Goal: Task Accomplishment & Management: Use online tool/utility

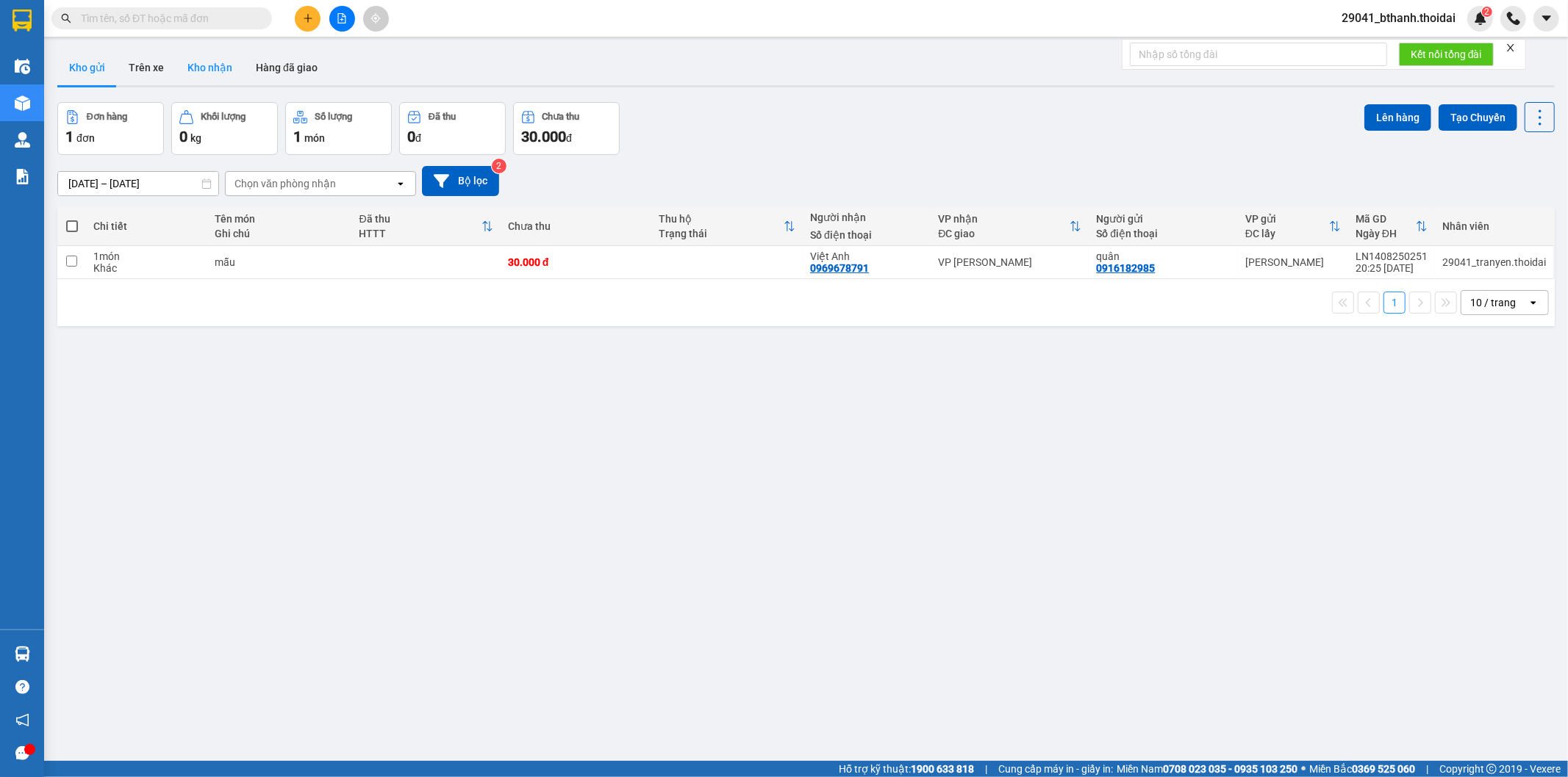
click at [220, 67] on button "Kho nhận" at bounding box center [210, 67] width 68 height 35
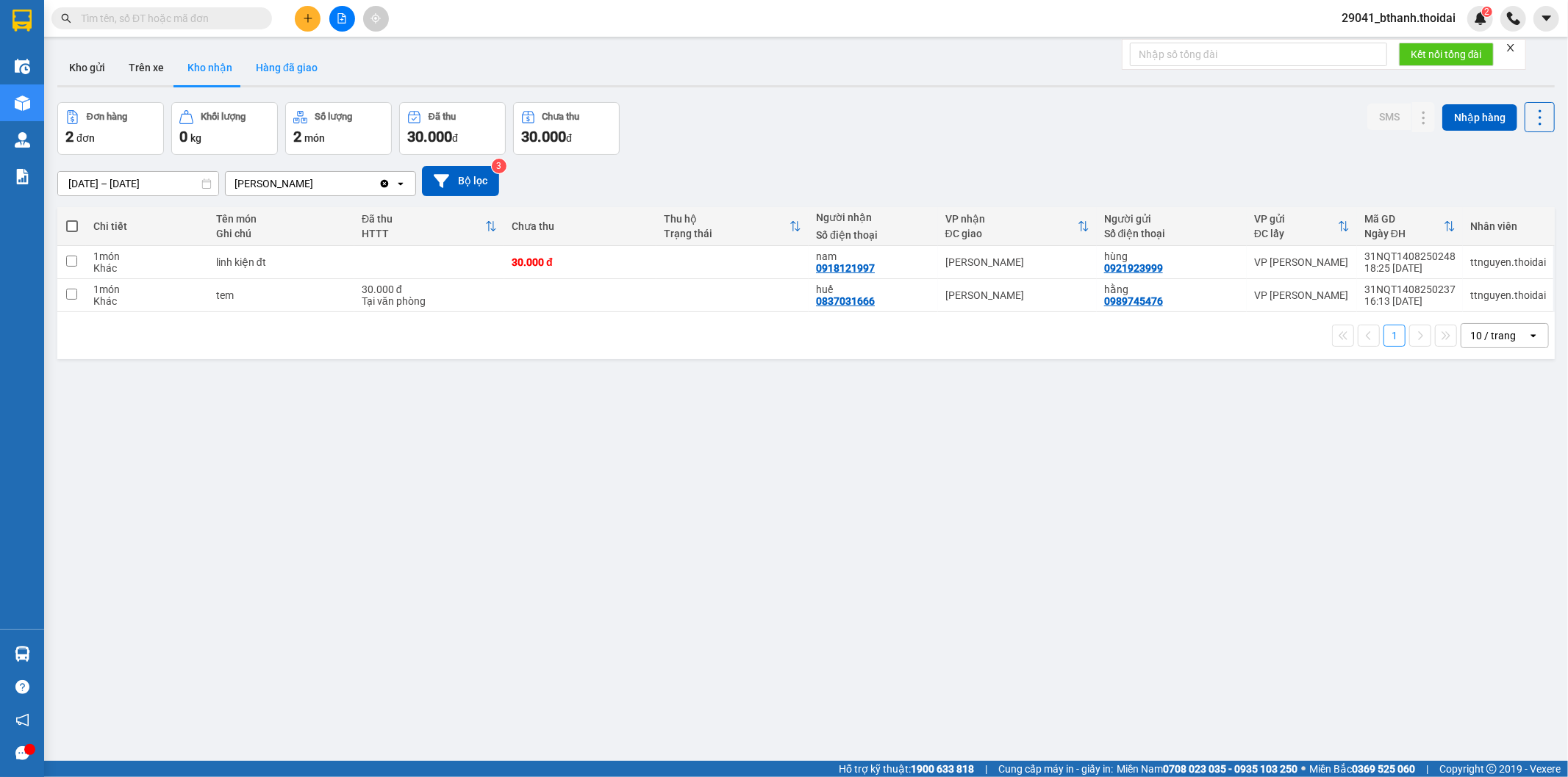
click at [295, 68] on button "Hàng đã giao" at bounding box center [286, 67] width 85 height 35
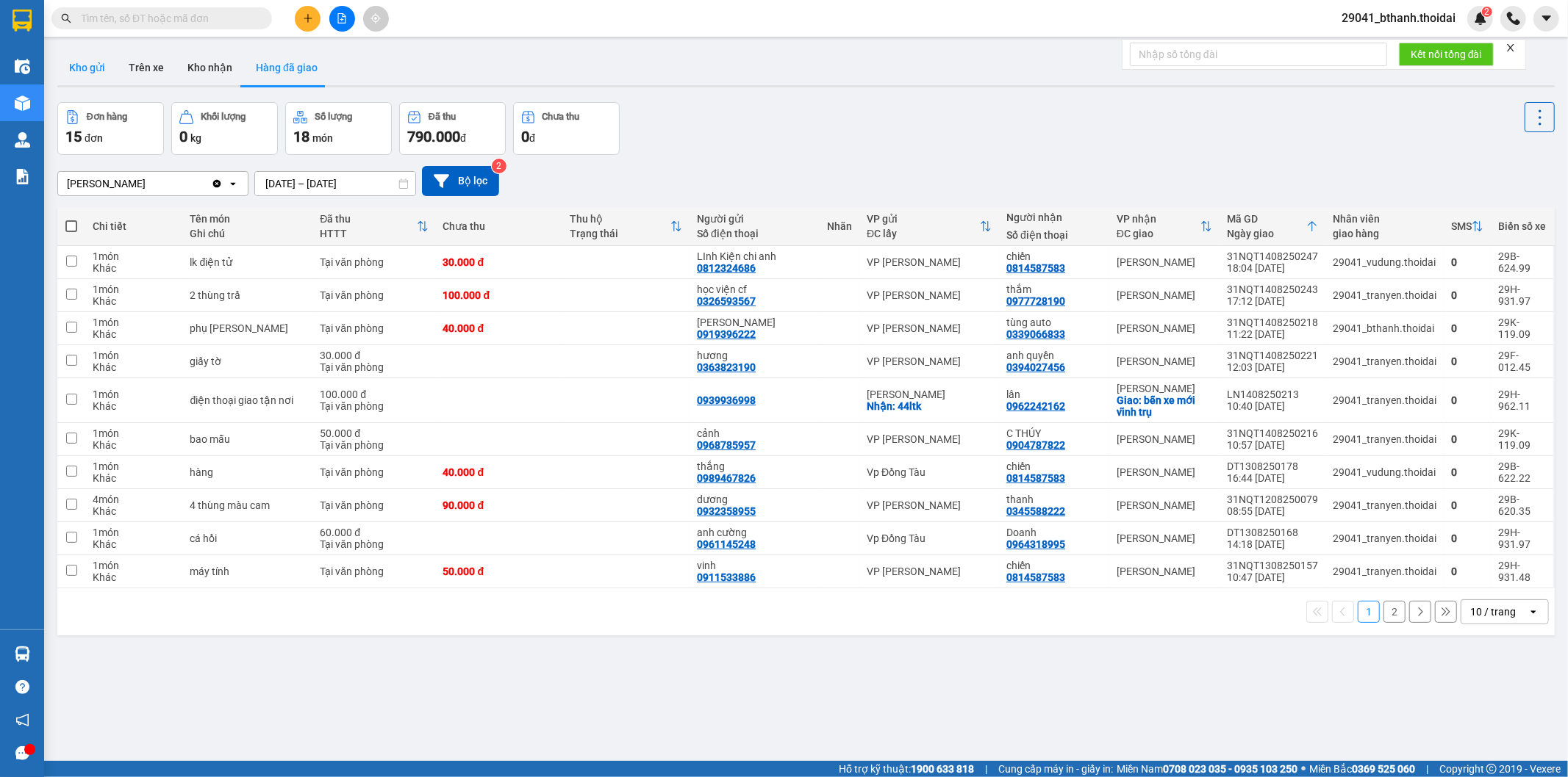
click at [91, 68] on button "Kho gửi" at bounding box center [87, 67] width 59 height 35
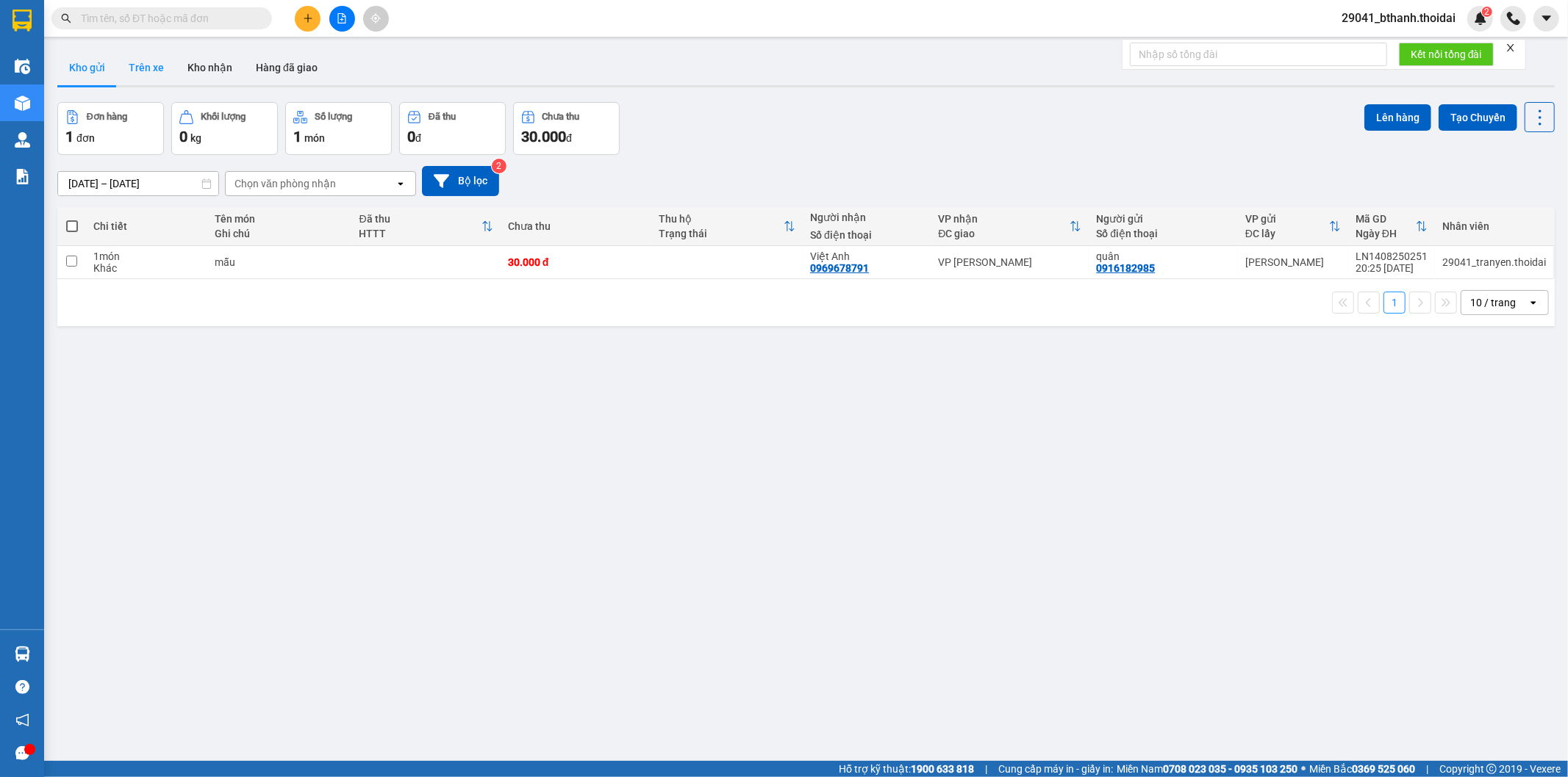
click at [141, 72] on button "Trên xe" at bounding box center [147, 67] width 59 height 35
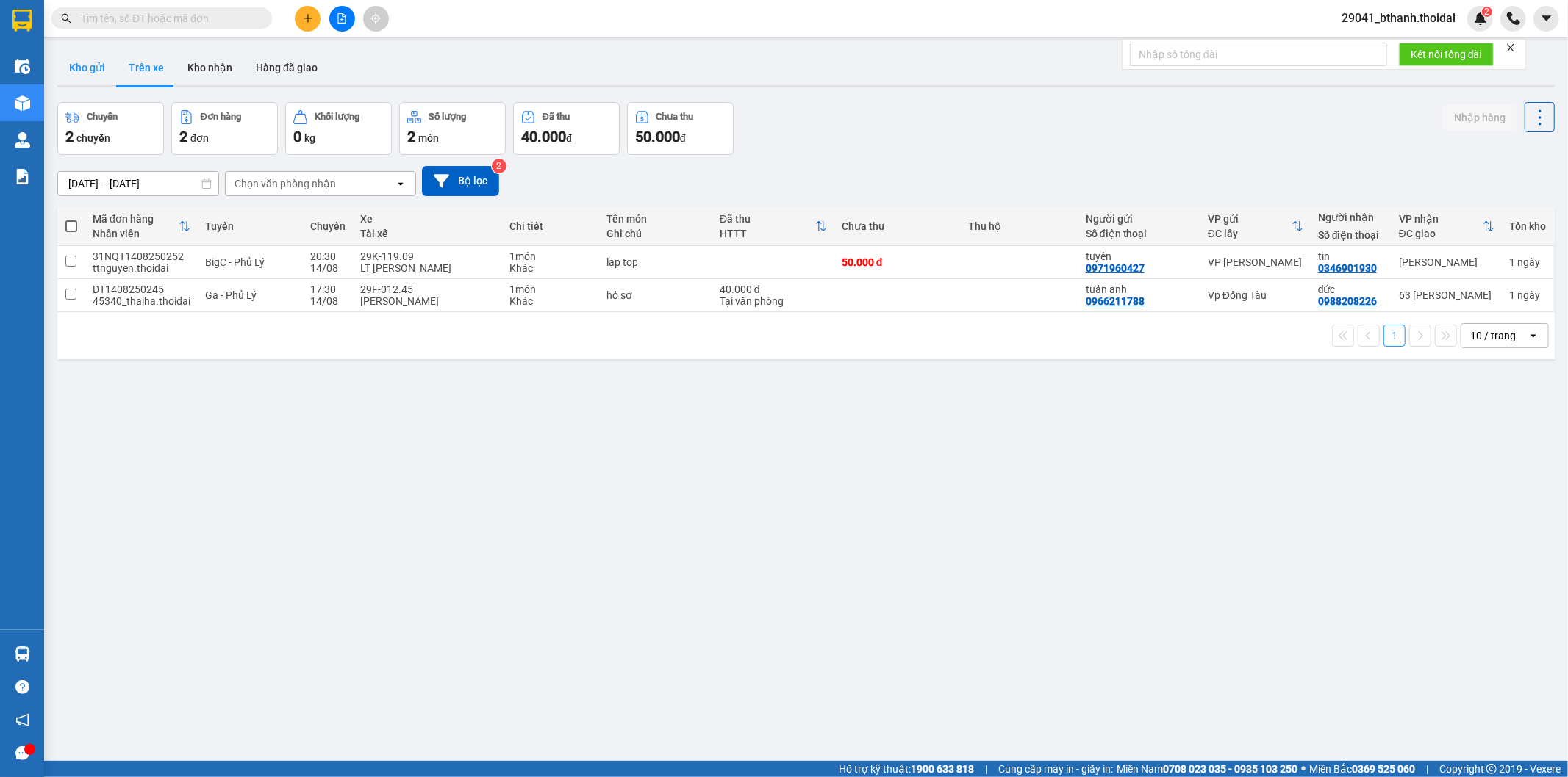
click at [87, 76] on button "Kho gửi" at bounding box center [87, 67] width 59 height 35
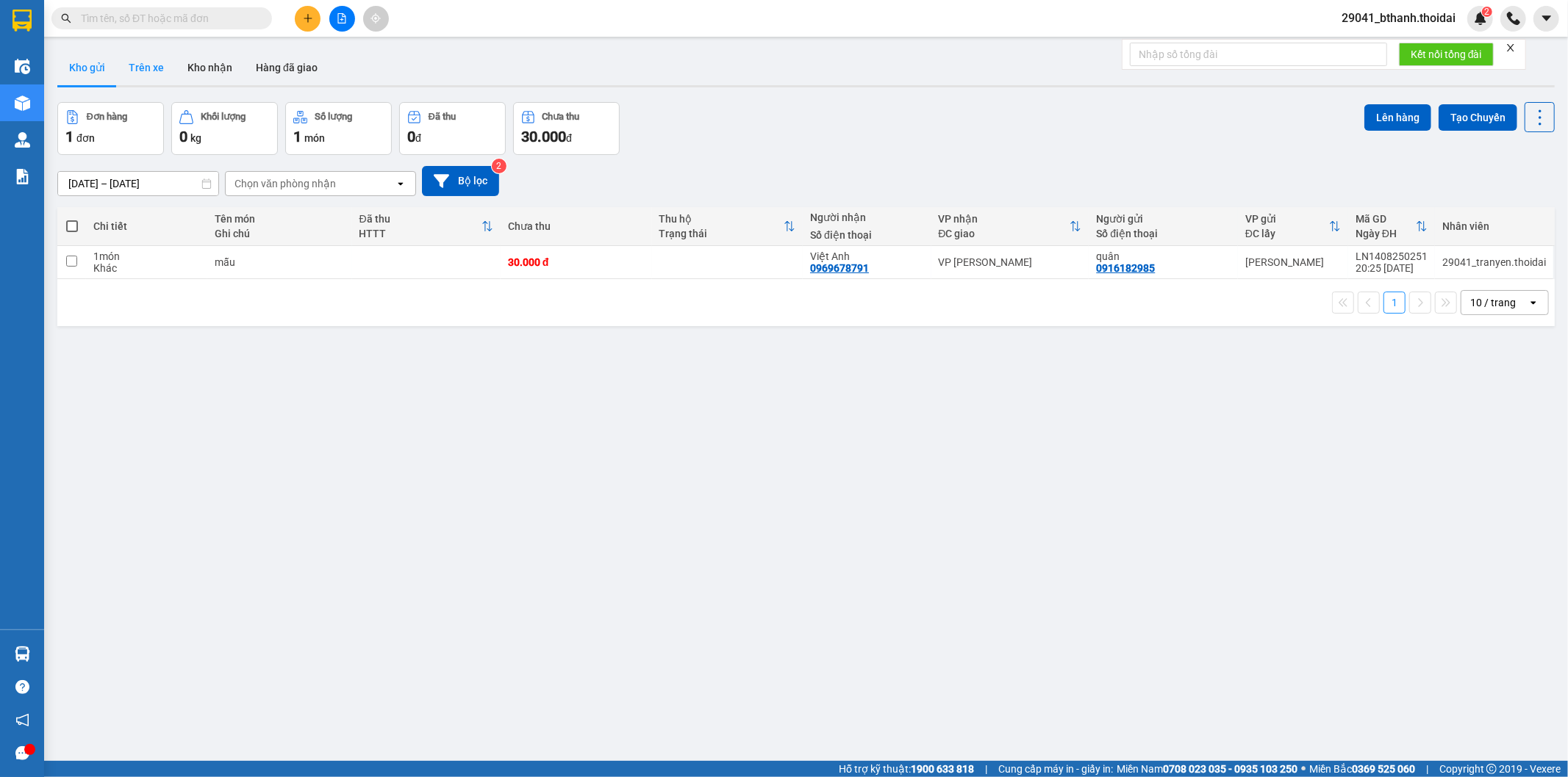
click at [158, 69] on button "Trên xe" at bounding box center [147, 67] width 59 height 35
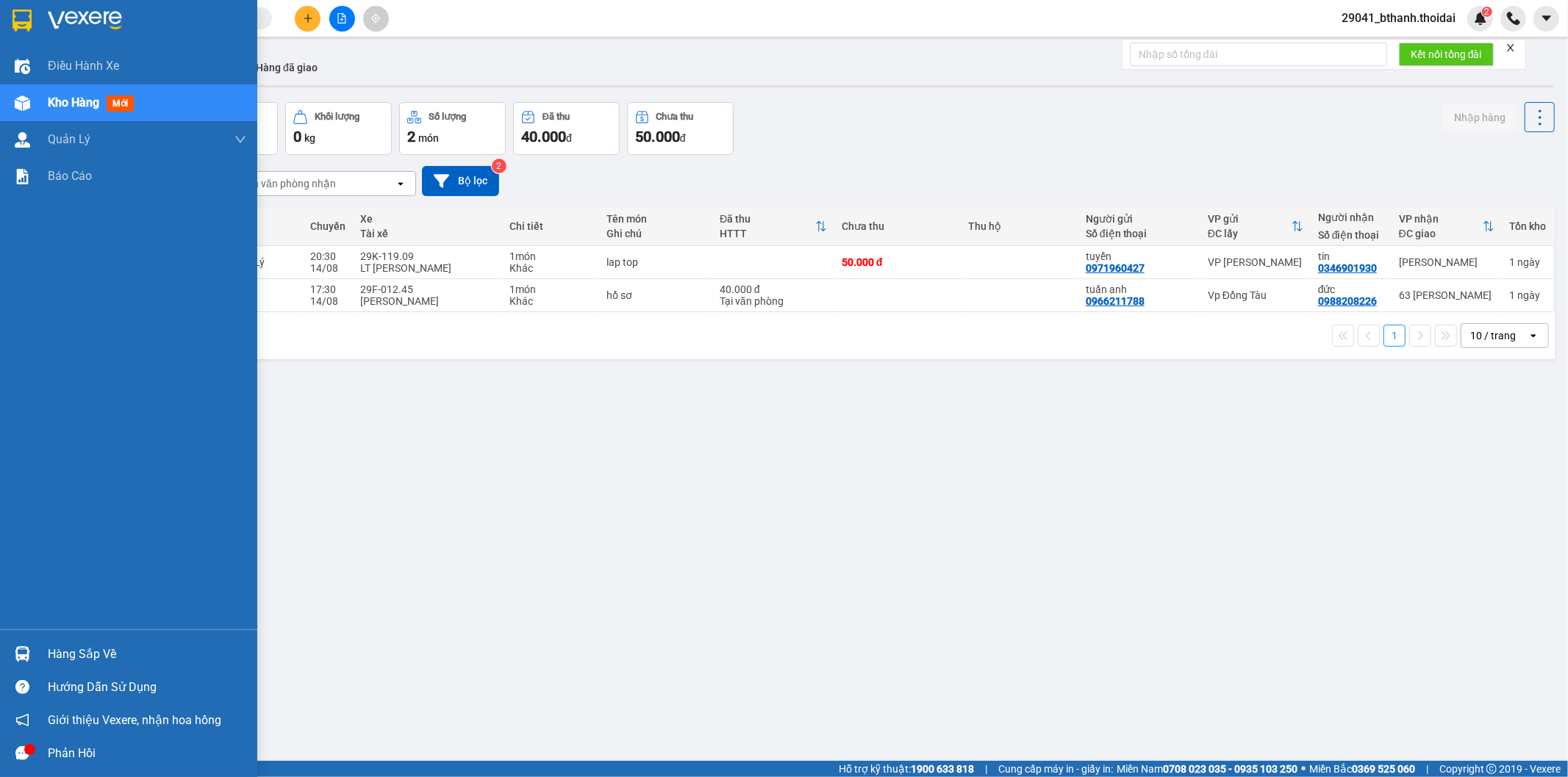
click at [35, 648] on div "Hàng sắp về" at bounding box center [128, 653] width 257 height 33
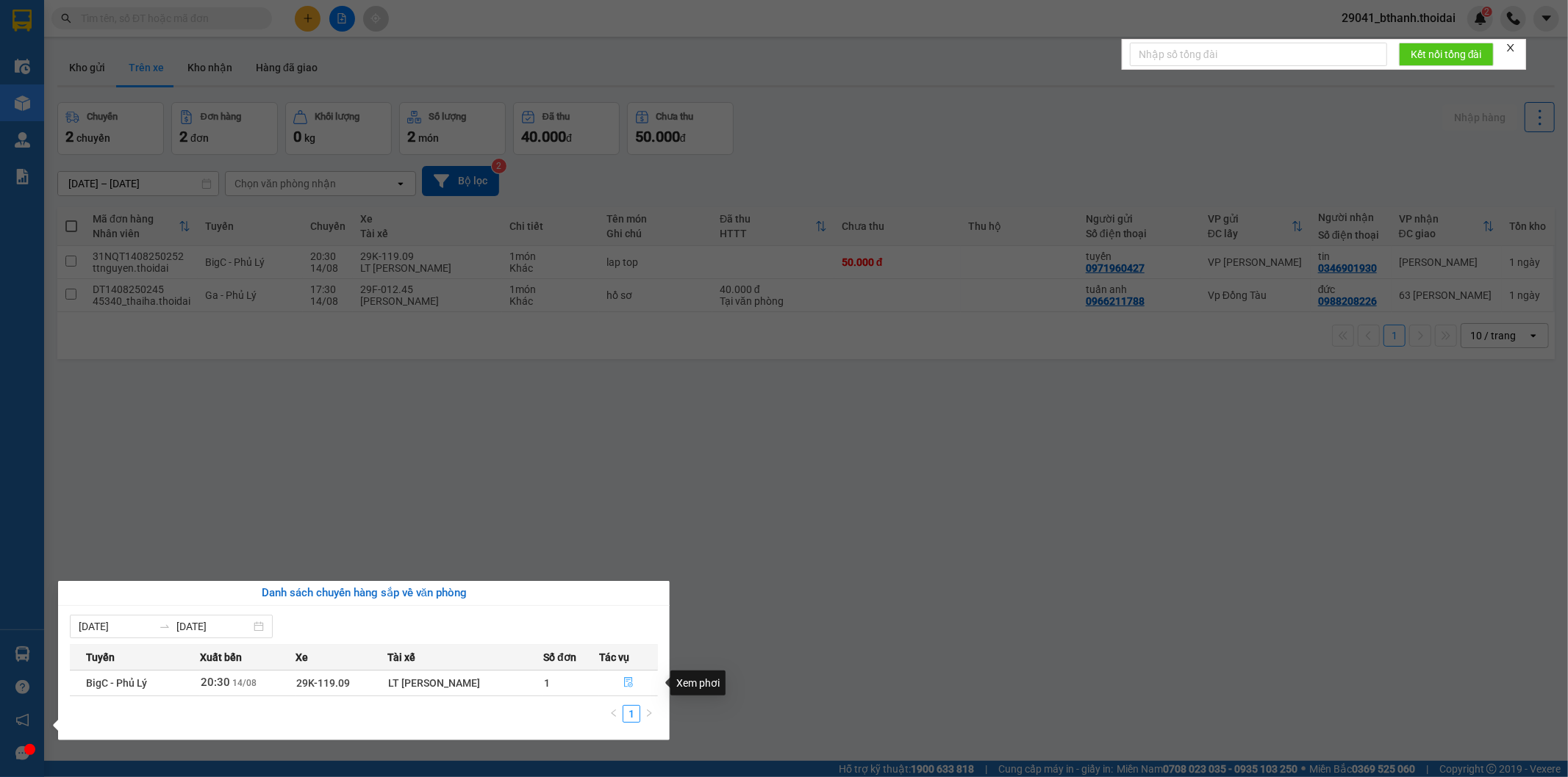
click at [625, 684] on icon "file-done" at bounding box center [628, 682] width 10 height 10
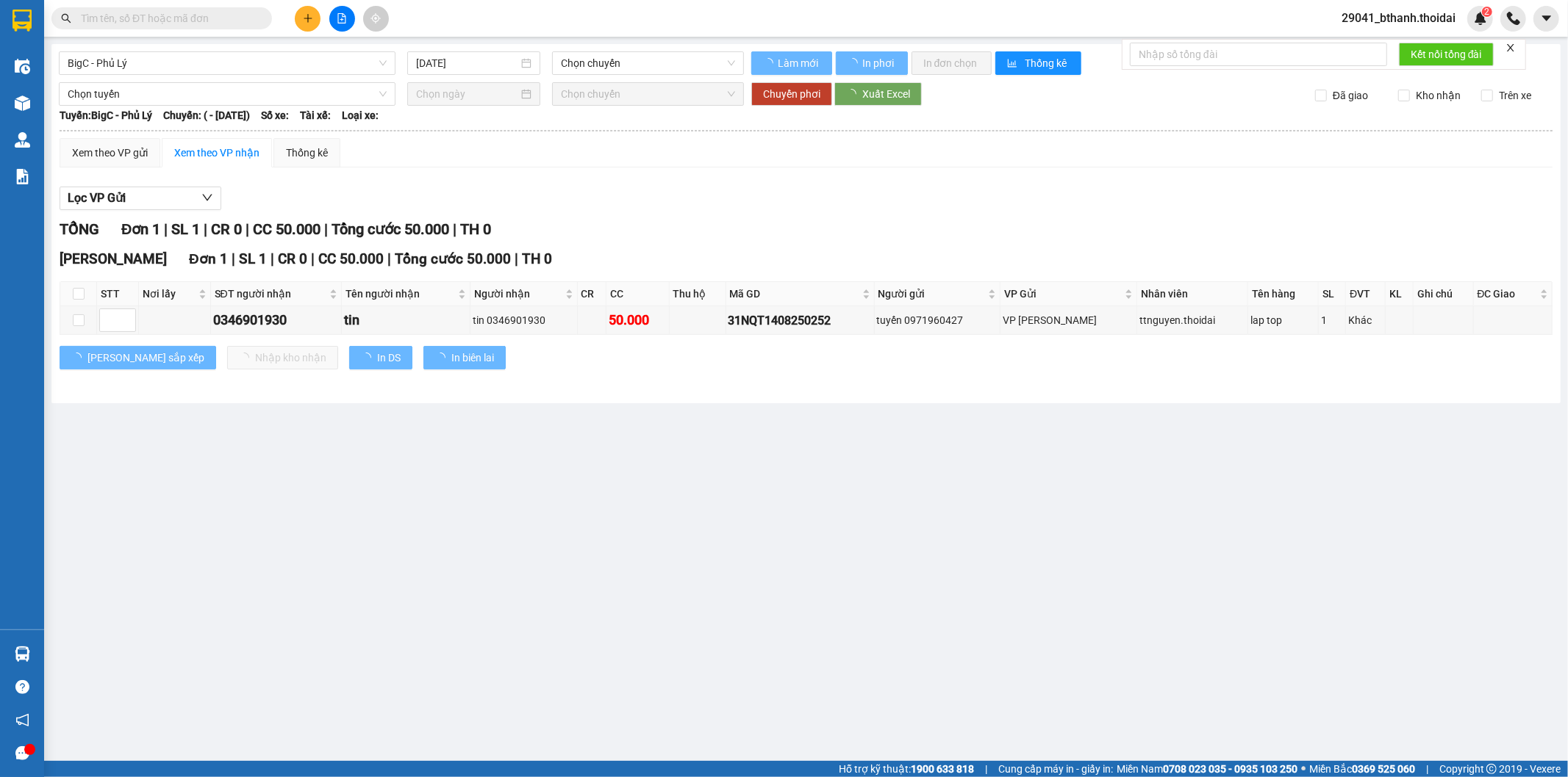
type input "[DATE]"
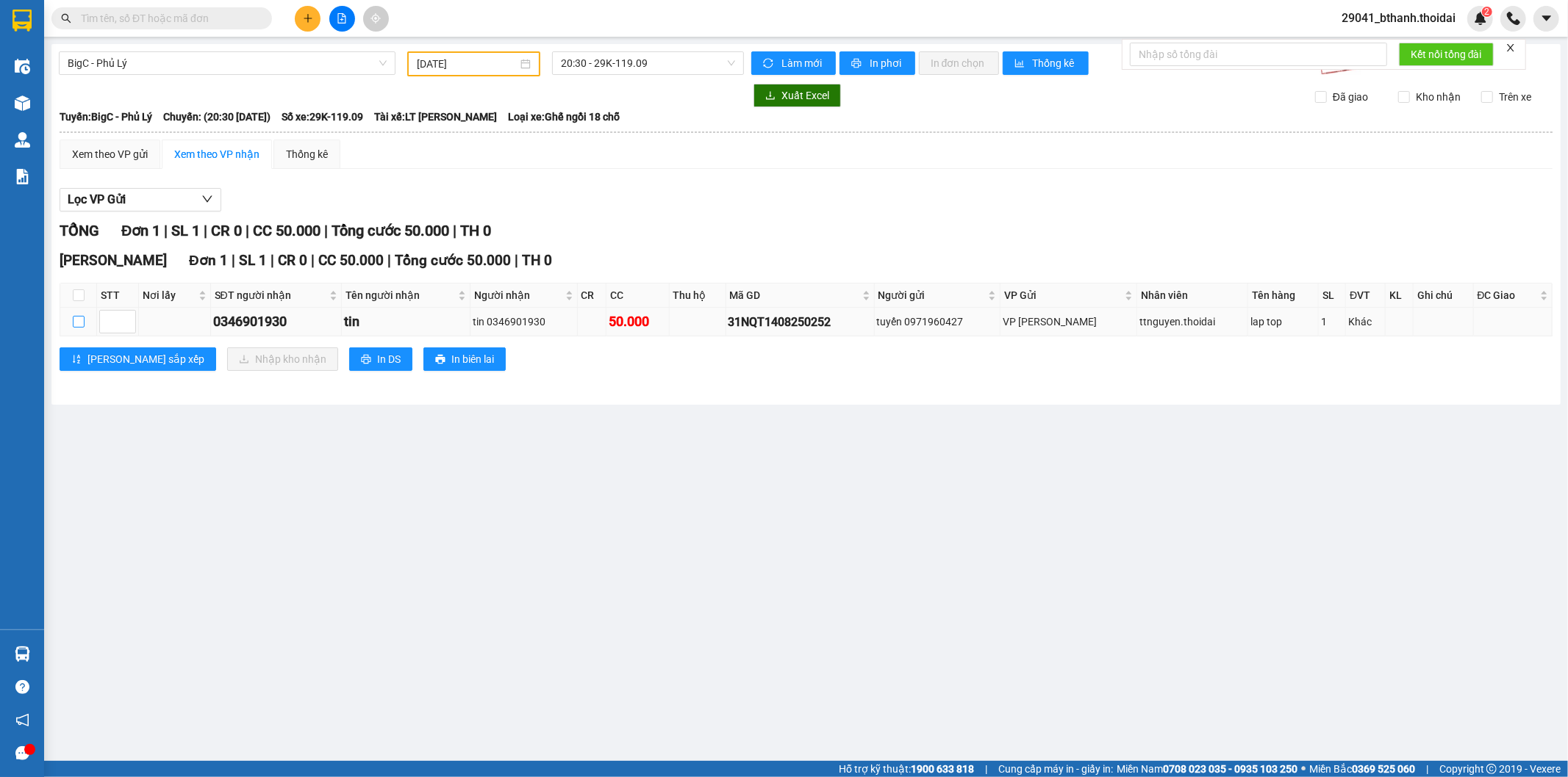
click at [78, 319] on input "checkbox" at bounding box center [78, 321] width 12 height 12
checkbox input "true"
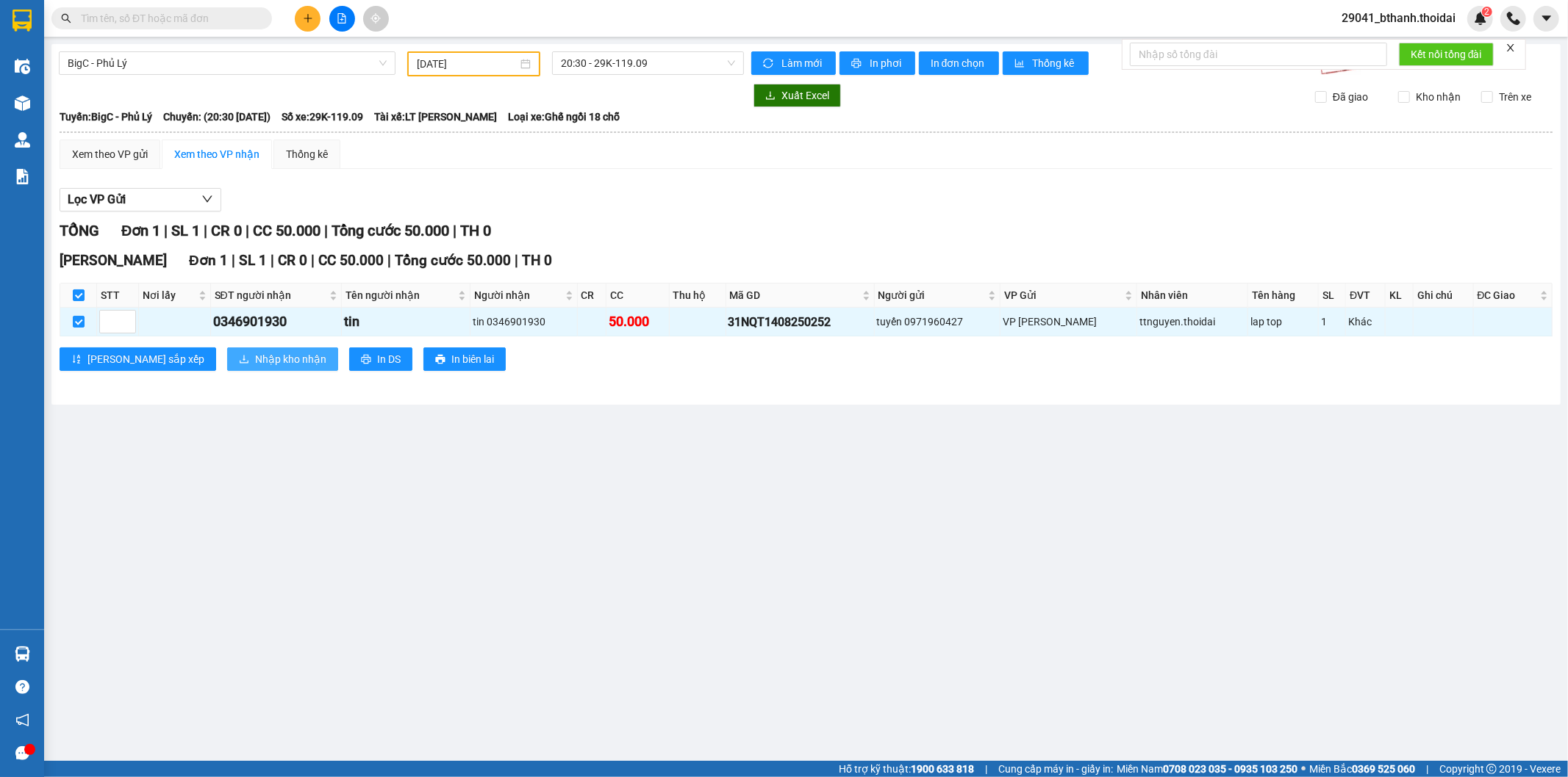
click at [255, 358] on span "Nhập kho nhận" at bounding box center [291, 359] width 72 height 16
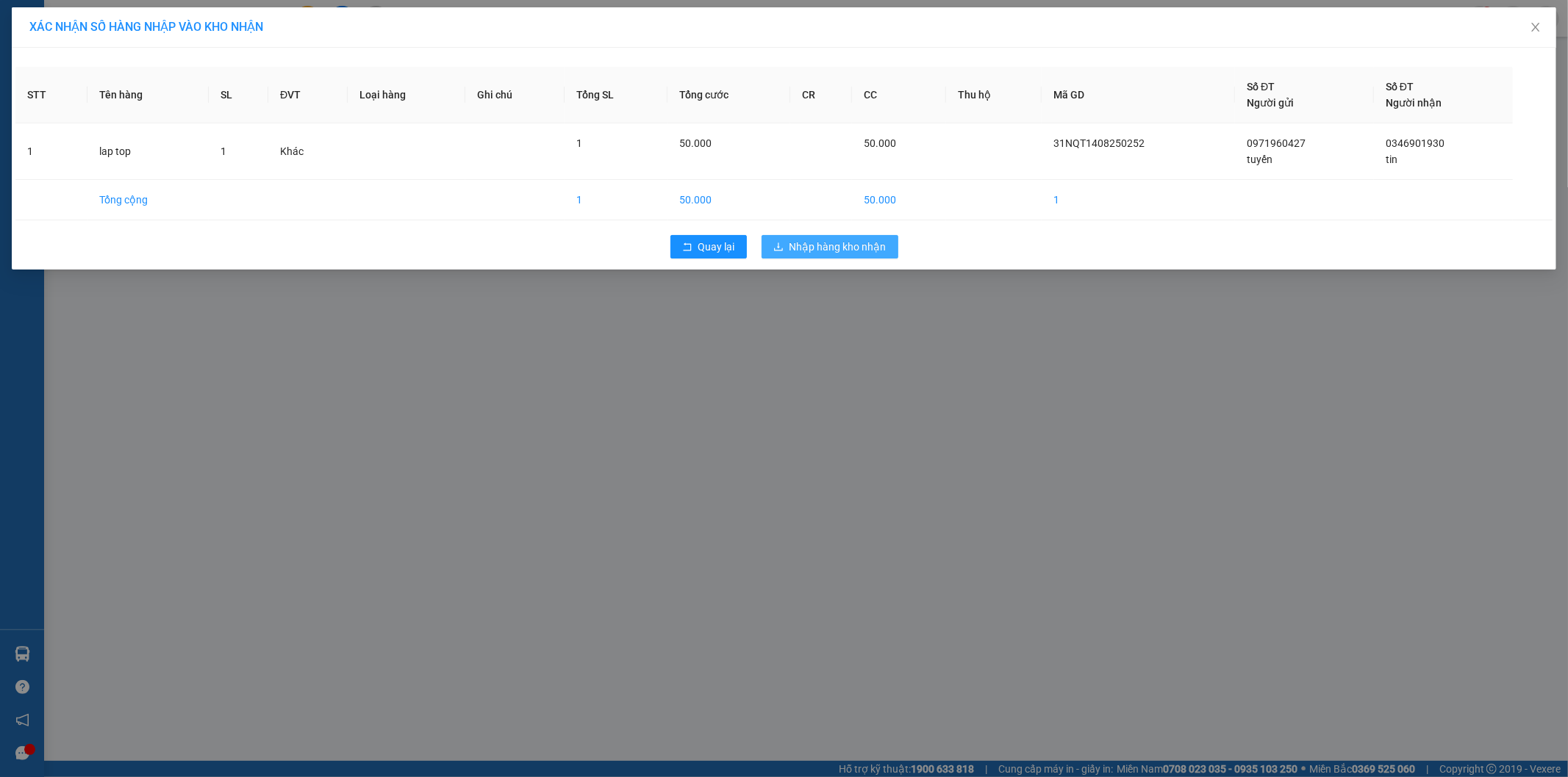
click at [873, 244] on span "Nhập hàng kho nhận" at bounding box center [837, 247] width 97 height 16
